Goal: Task Accomplishment & Management: Use online tool/utility

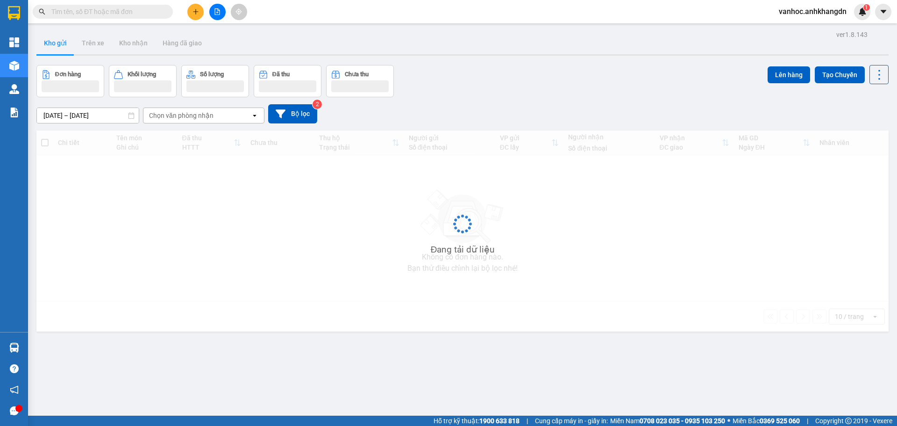
click at [218, 16] on button at bounding box center [217, 12] width 16 height 16
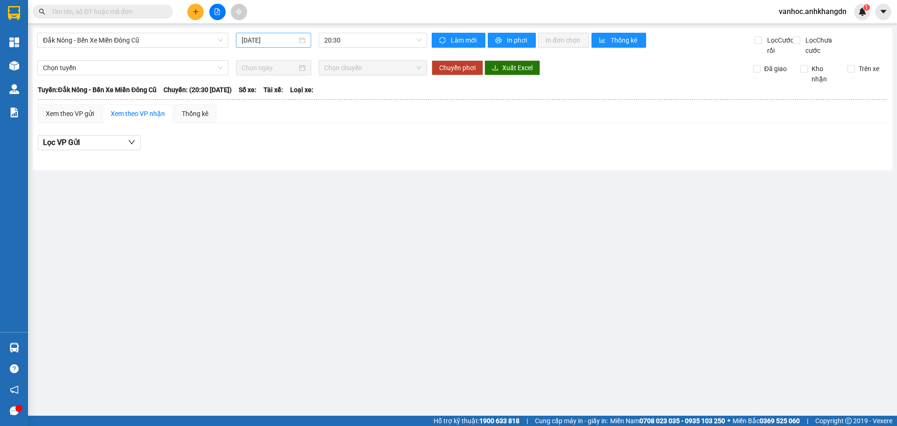
click at [286, 43] on input "[DATE]" at bounding box center [270, 40] width 56 height 10
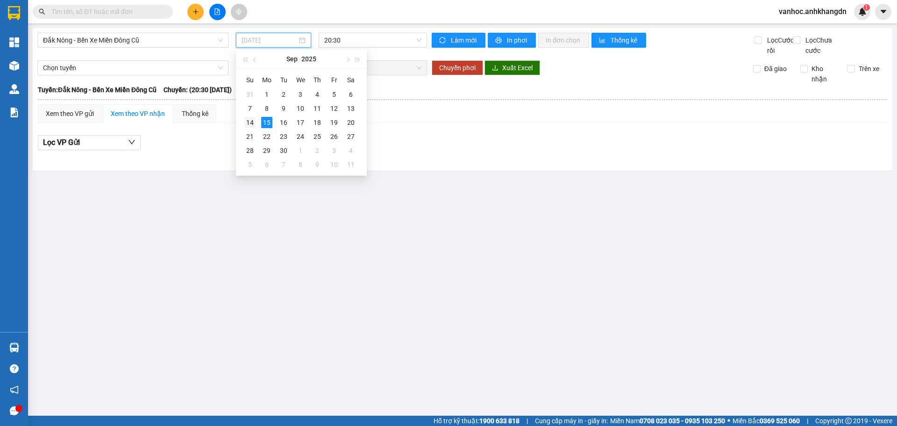
click at [250, 122] on div "14" at bounding box center [249, 122] width 11 height 11
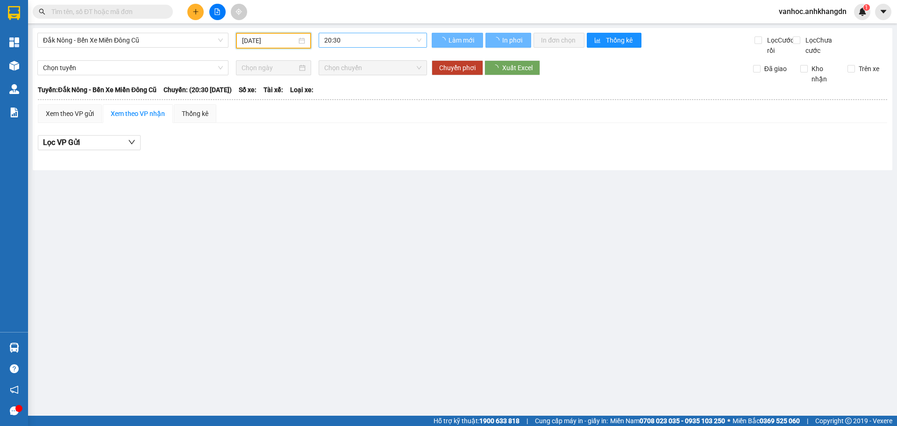
type input "[DATE]"
drag, startPoint x: 350, startPoint y: 41, endPoint x: 348, endPoint y: 48, distance: 7.3
click at [350, 41] on span "20:30" at bounding box center [372, 40] width 97 height 14
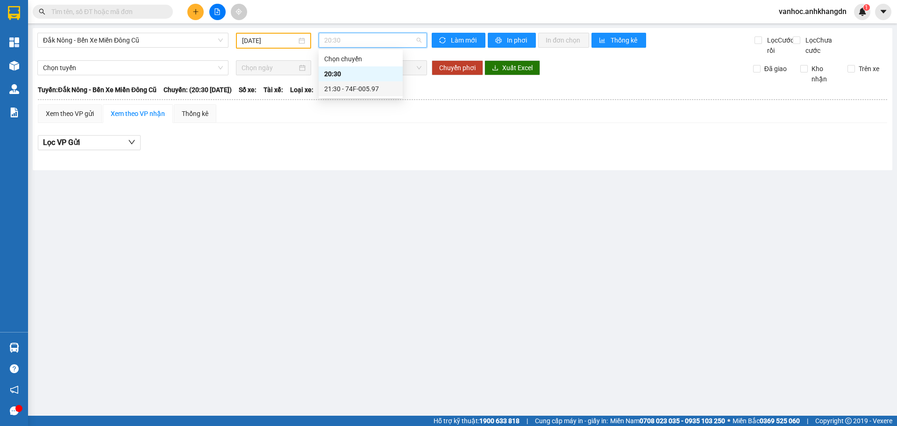
click at [348, 91] on div "21:30 - 74F-005.97" at bounding box center [360, 89] width 73 height 10
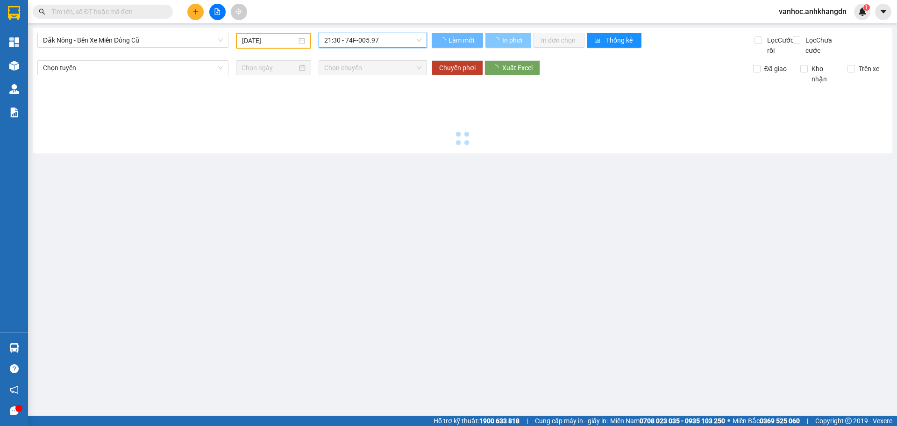
click at [511, 42] on span "In phơi" at bounding box center [512, 40] width 21 height 10
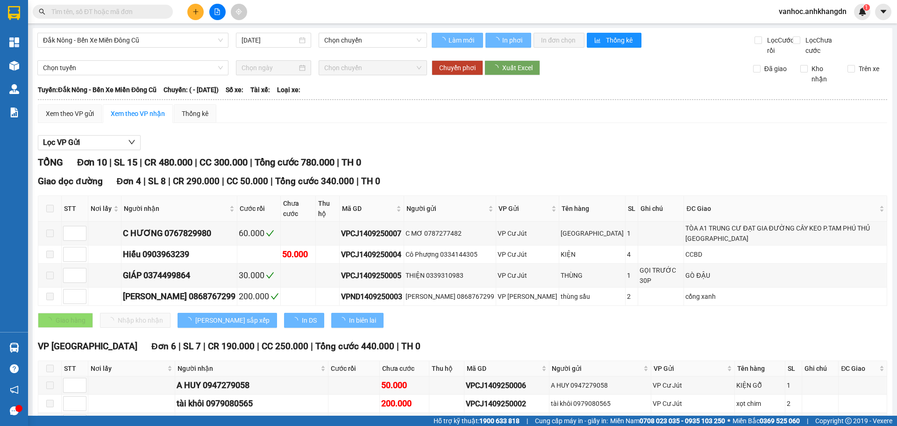
type input "[DATE]"
